Goal: Navigation & Orientation: Find specific page/section

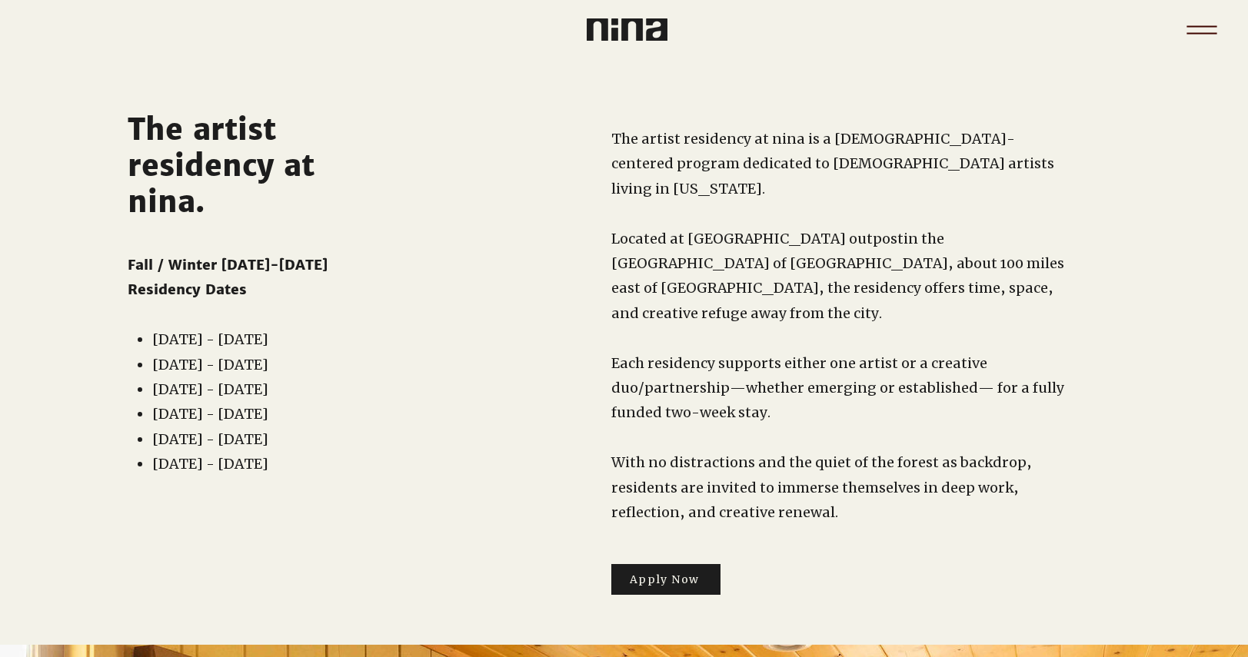
click at [1196, 35] on icon "Menu" at bounding box center [1202, 30] width 54 height 54
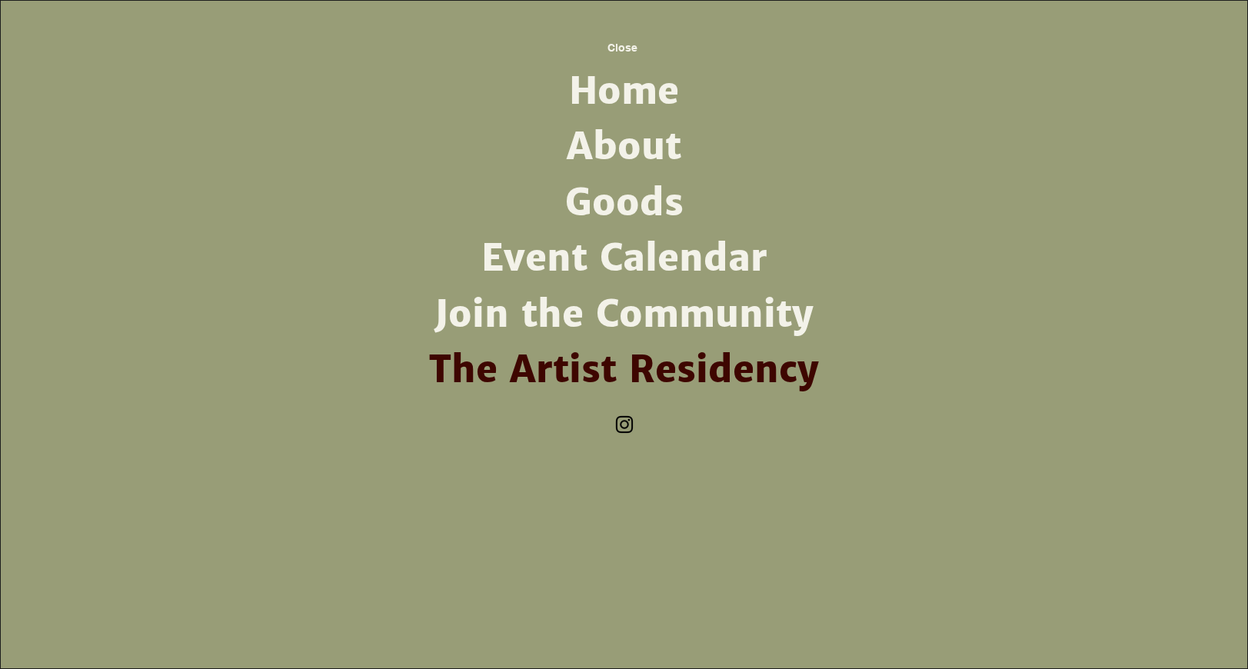
click at [588, 147] on link "About" at bounding box center [624, 146] width 401 height 55
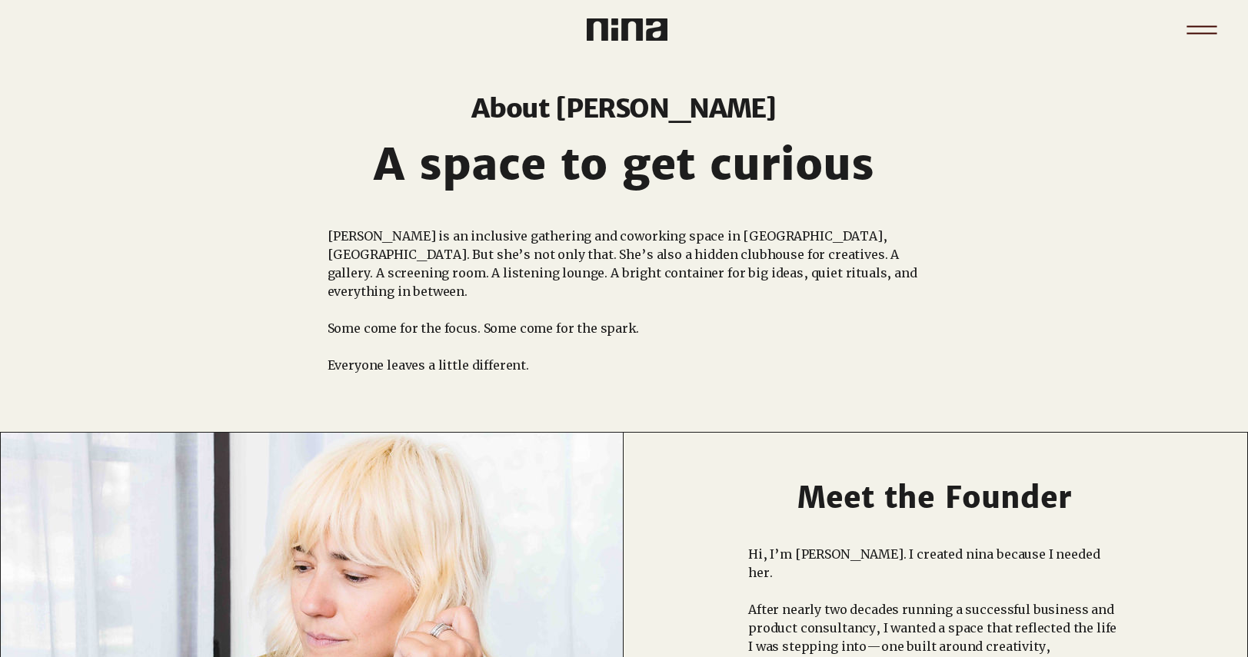
click at [1201, 28] on icon "Menu" at bounding box center [1202, 30] width 54 height 54
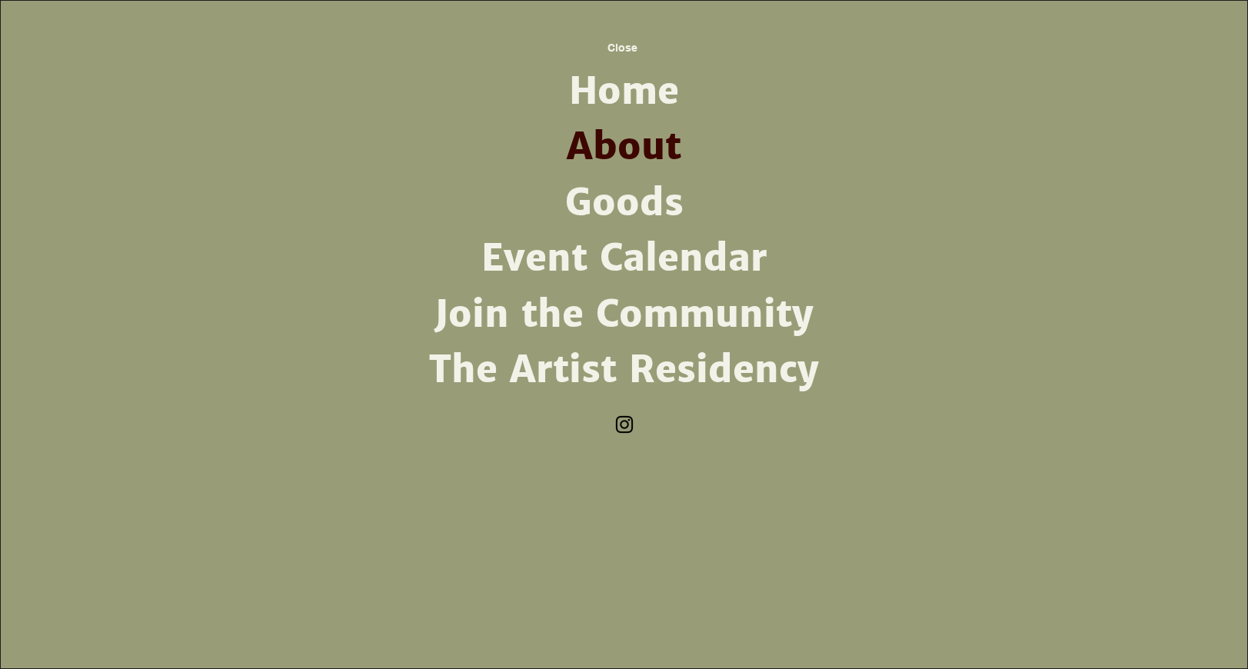
click at [679, 370] on link "The Artist Residency" at bounding box center [624, 369] width 401 height 55
